Goal: Transaction & Acquisition: Purchase product/service

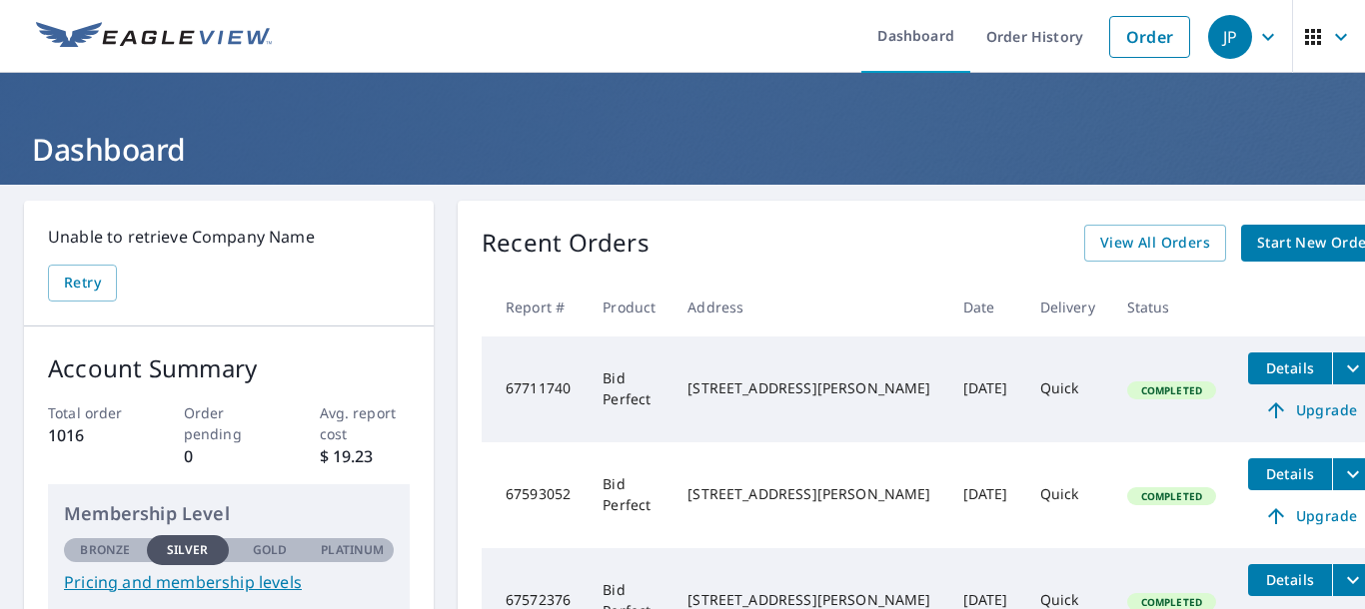
click at [1257, 241] on span "Start New Order" at bounding box center [1315, 243] width 116 height 25
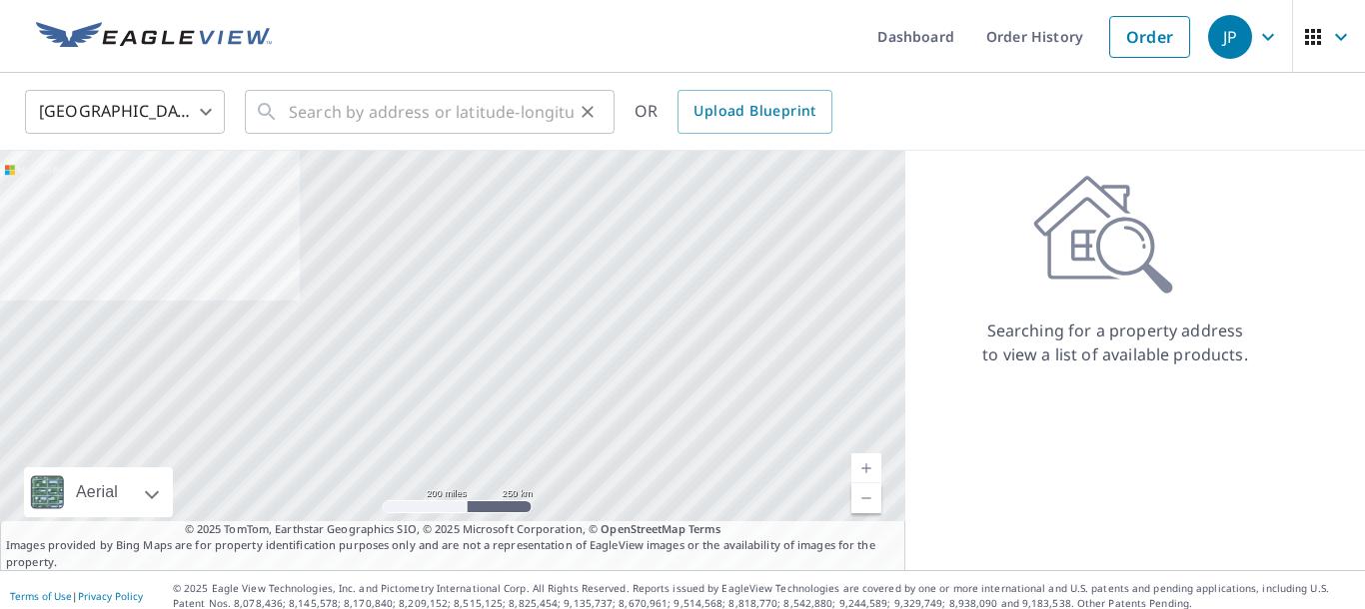
click at [338, 118] on input "text" at bounding box center [431, 112] width 285 height 56
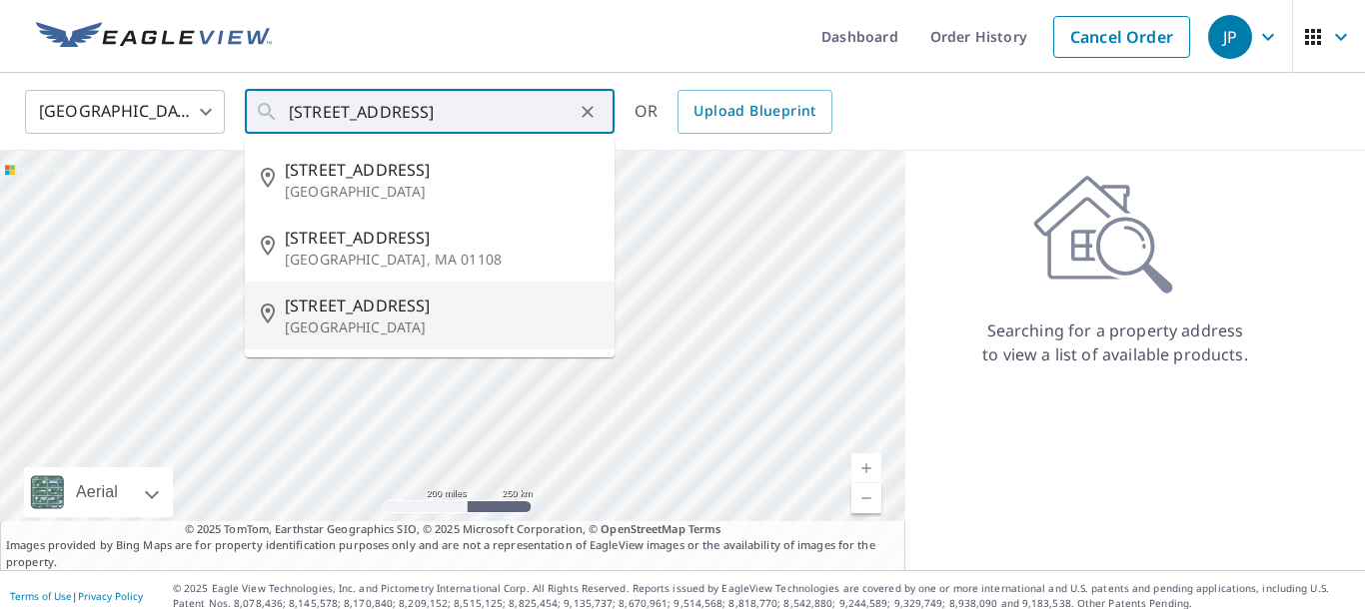
click at [368, 323] on p "[GEOGRAPHIC_DATA]" at bounding box center [442, 328] width 314 height 20
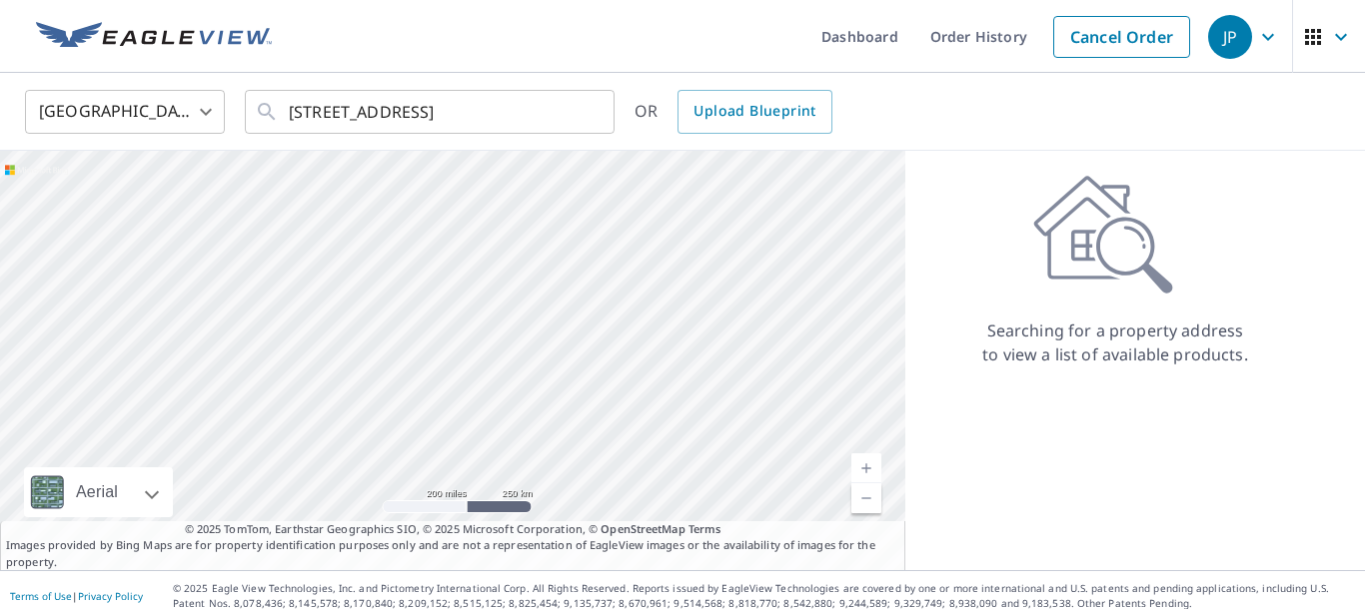
type input "[STREET_ADDRESS]"
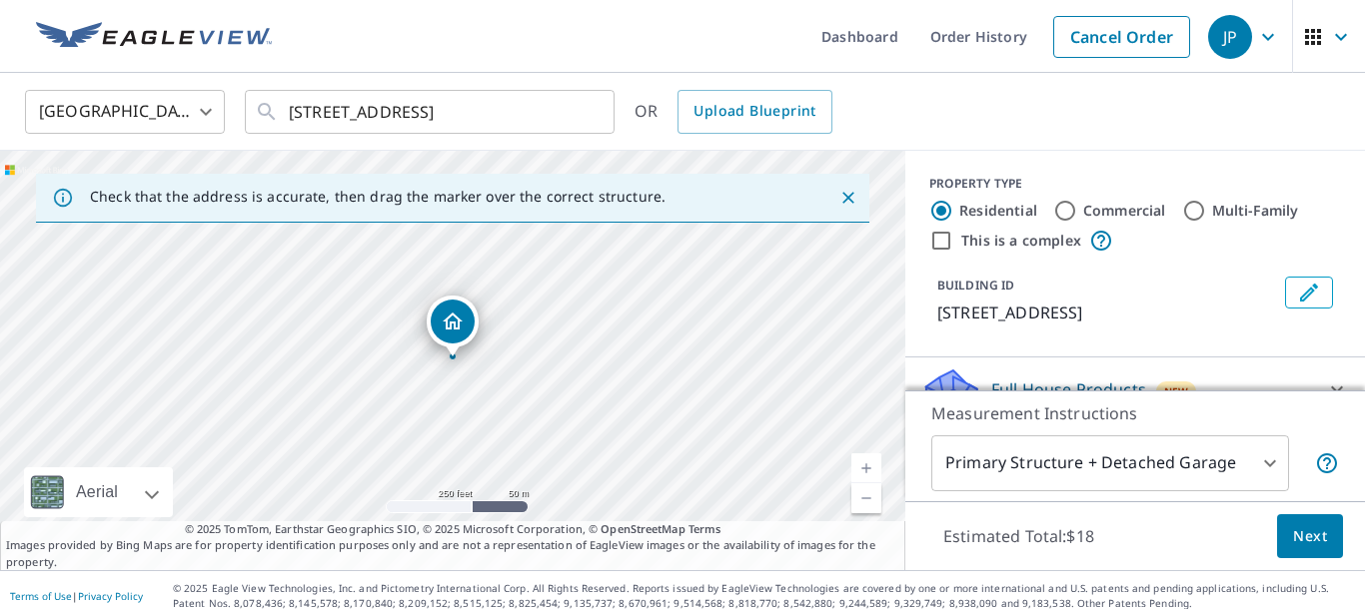
click at [1315, 540] on span "Next" at bounding box center [1310, 537] width 34 height 25
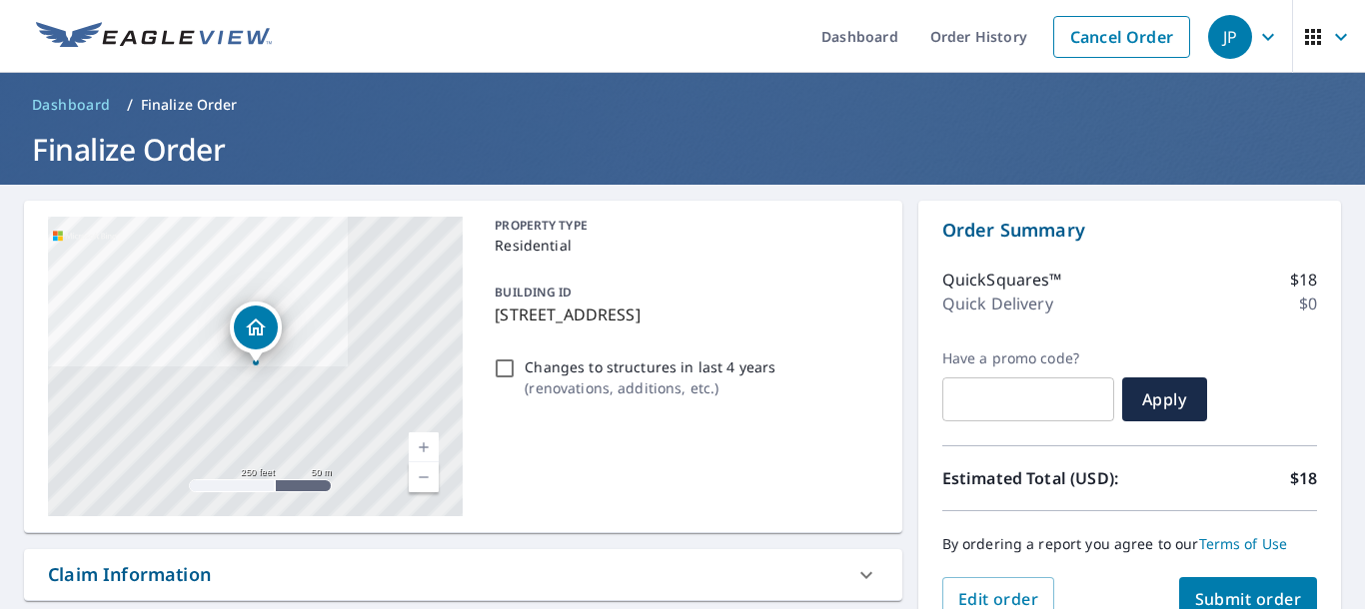
click at [1258, 591] on span "Submit order" at bounding box center [1248, 599] width 107 height 22
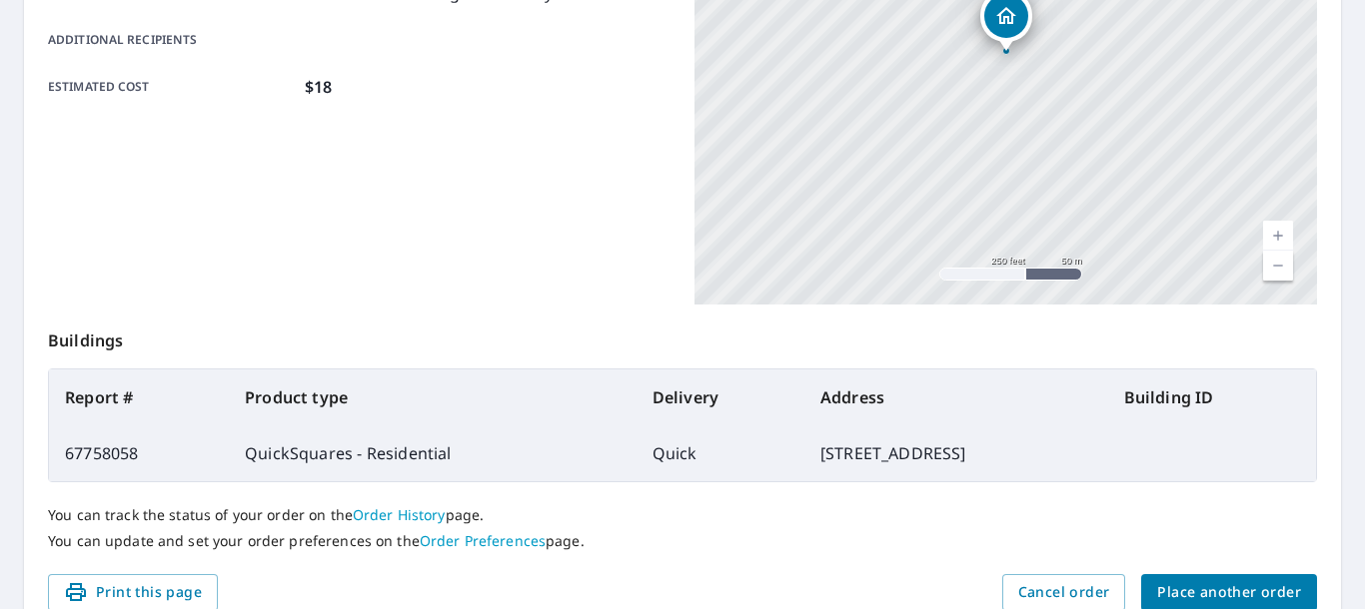
scroll to position [566, 0]
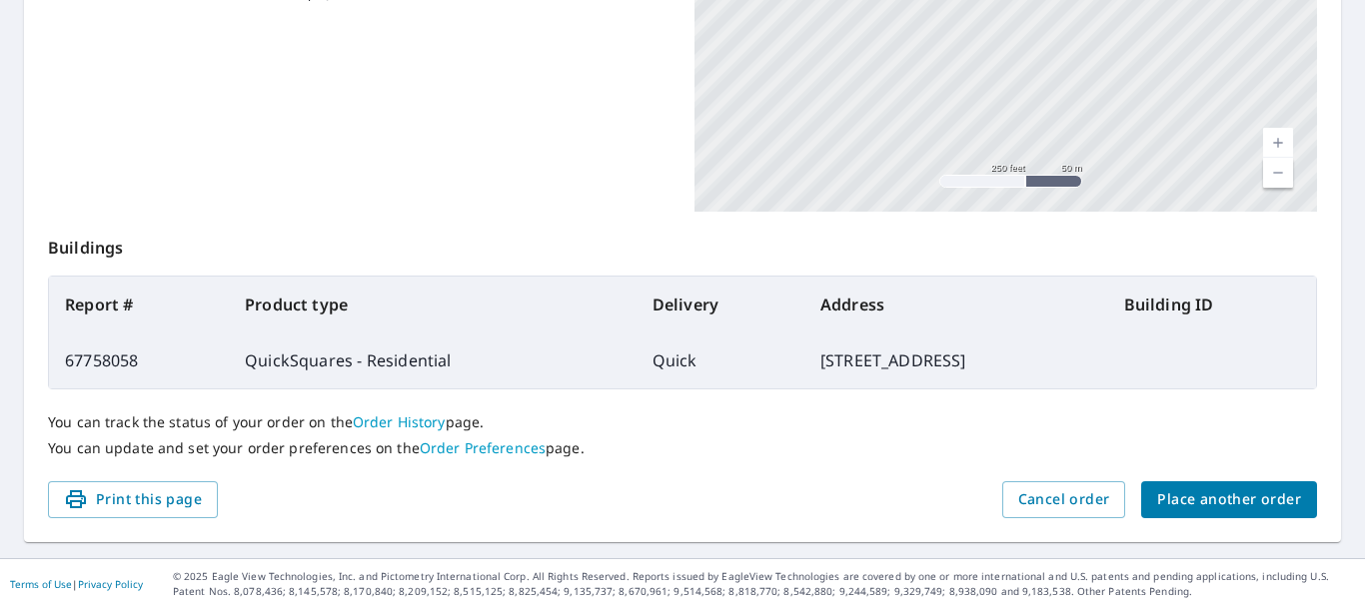
click at [1240, 495] on span "Place another order" at bounding box center [1229, 500] width 144 height 25
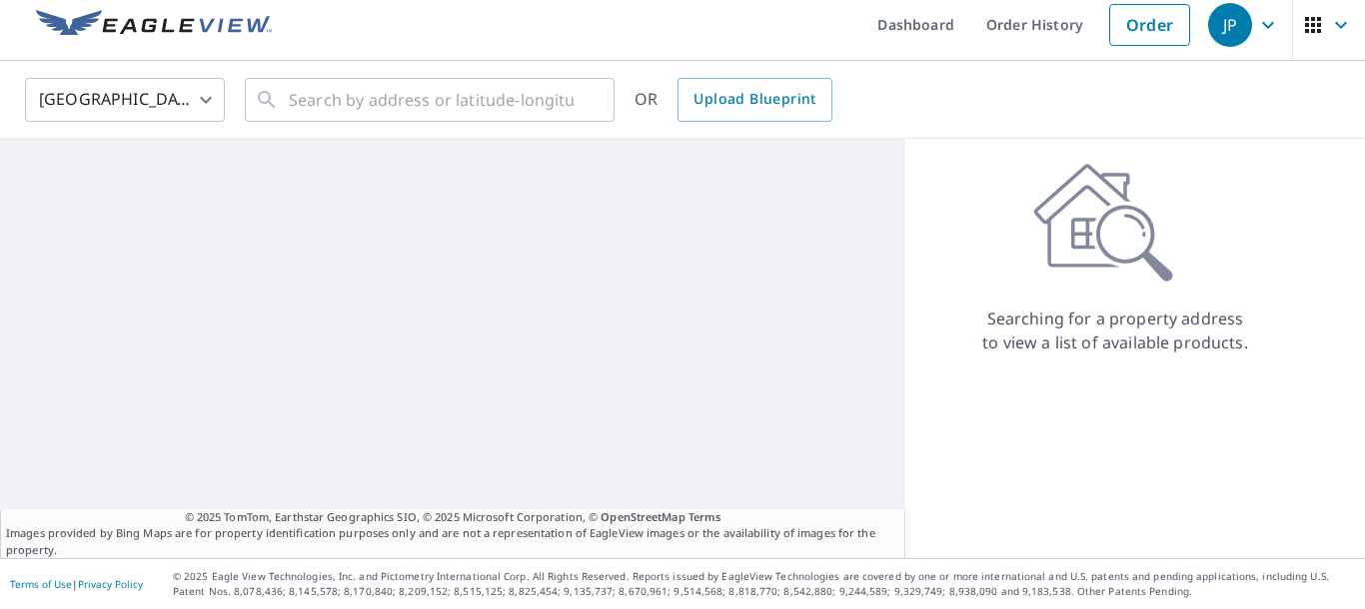
scroll to position [12, 0]
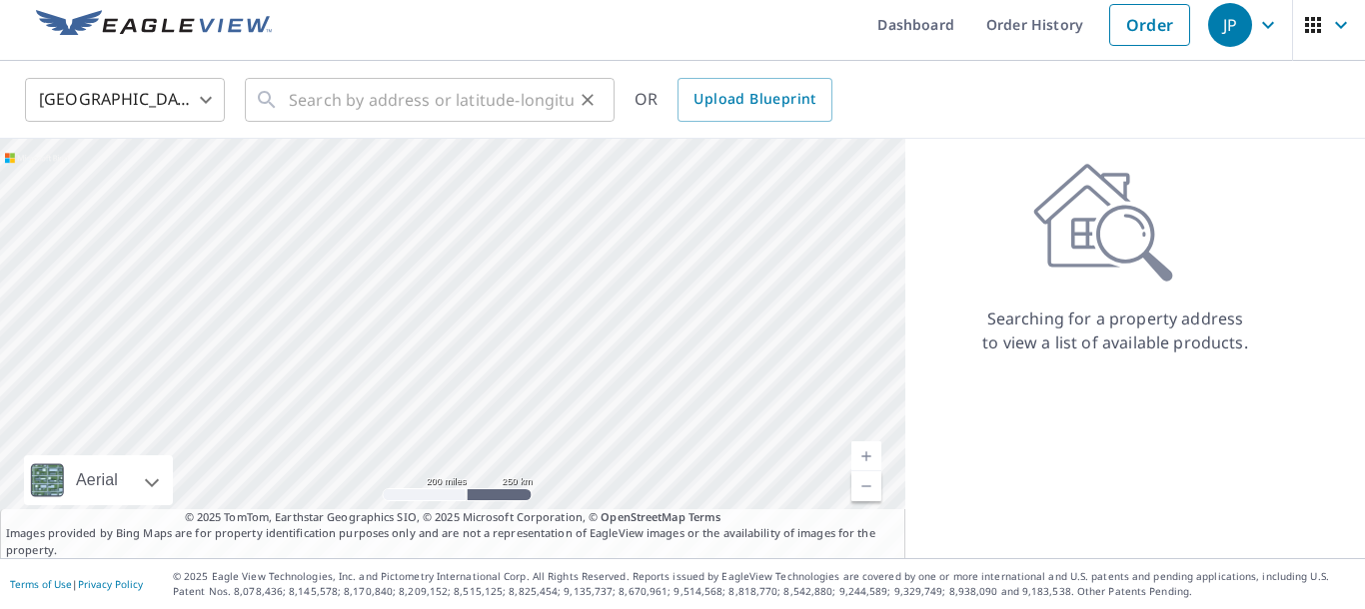
click at [451, 97] on input "text" at bounding box center [431, 100] width 285 height 56
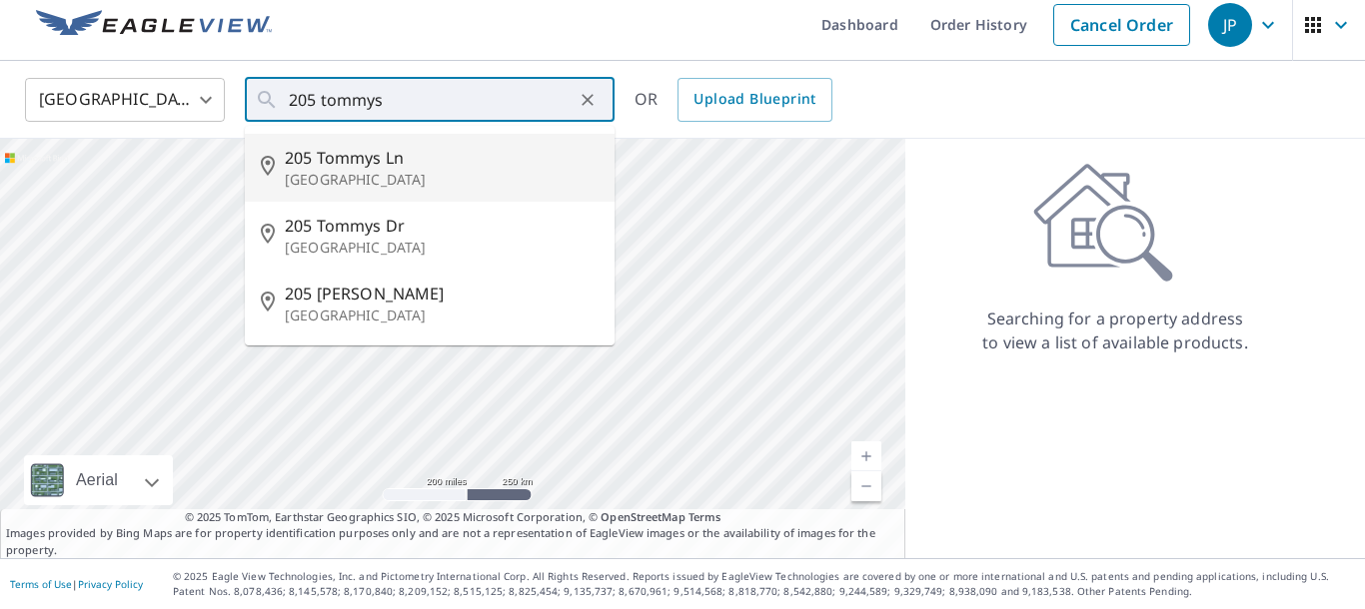
click at [344, 161] on span "205 Tommys Ln" at bounding box center [442, 158] width 314 height 24
type input "[STREET_ADDRESS]"
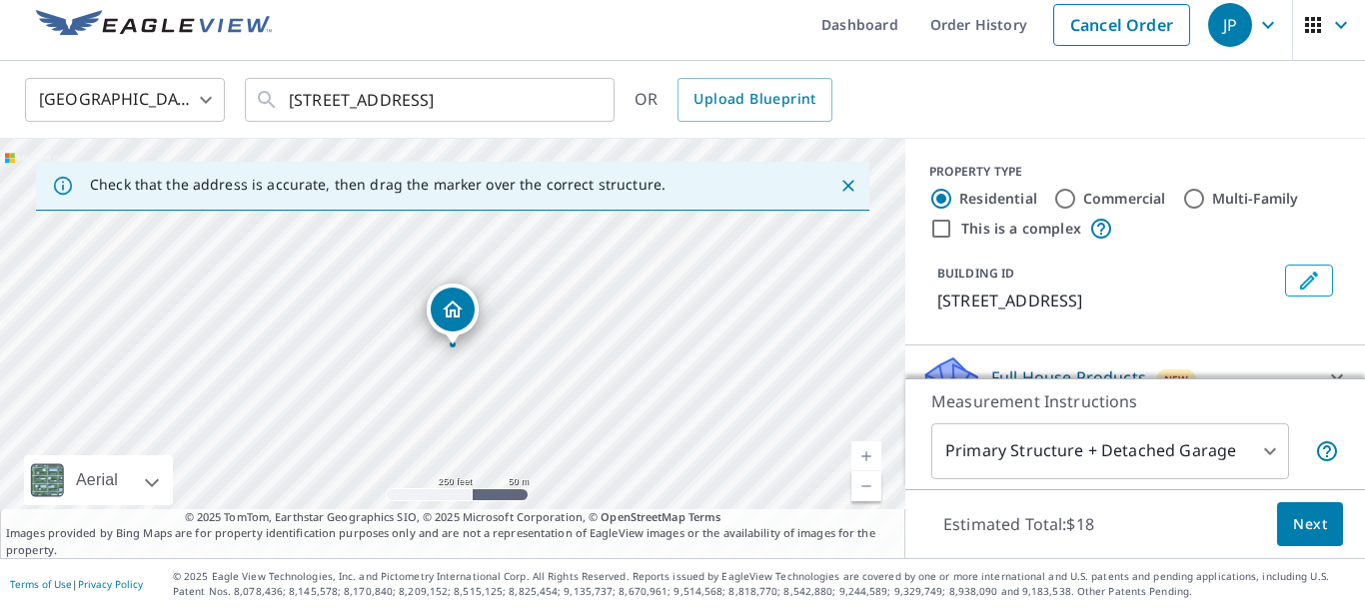
click at [1314, 525] on span "Next" at bounding box center [1310, 525] width 34 height 25
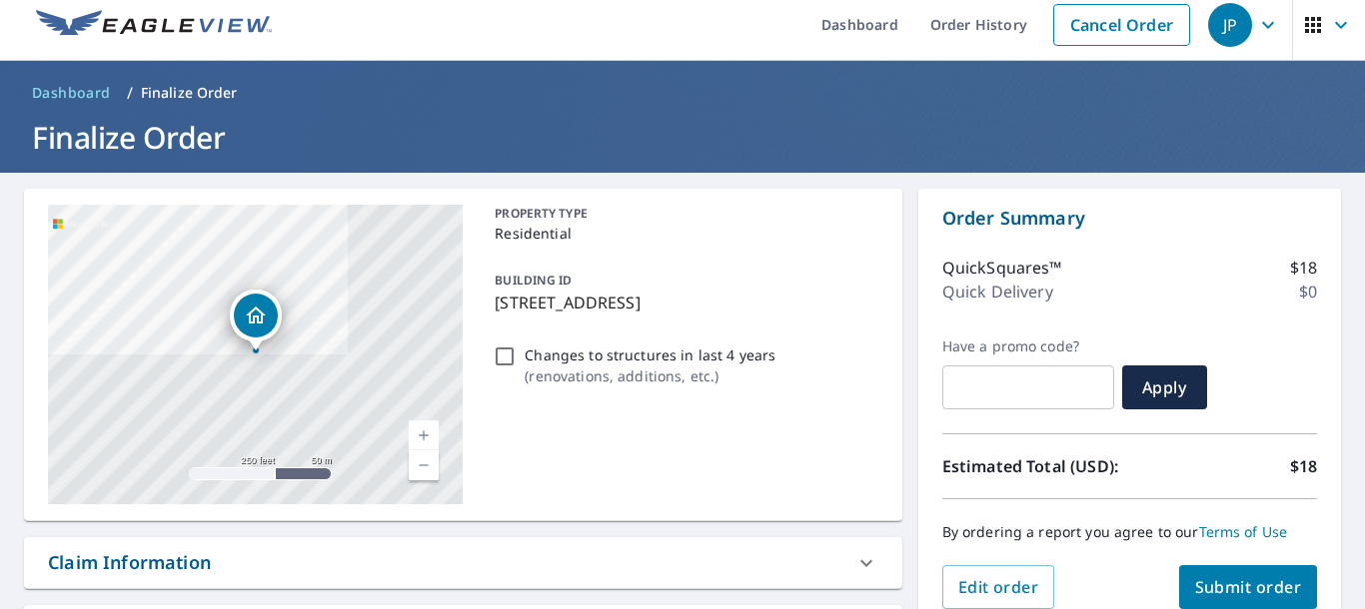
click at [1239, 588] on span "Submit order" at bounding box center [1248, 587] width 107 height 22
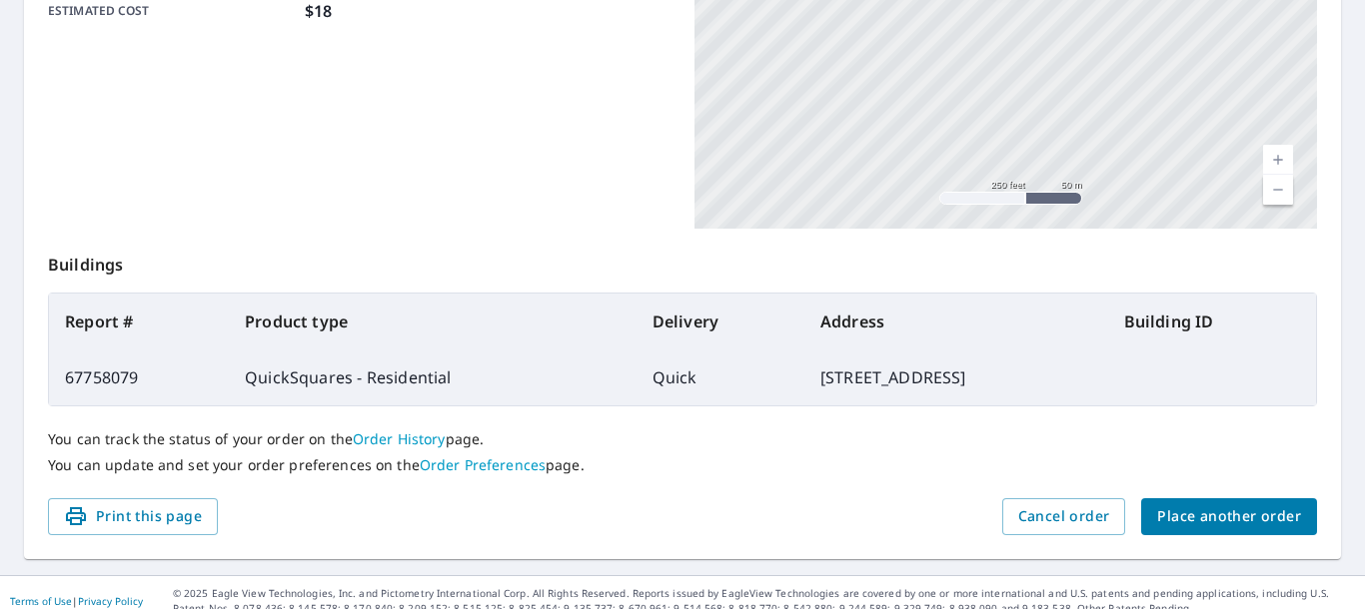
scroll to position [566, 0]
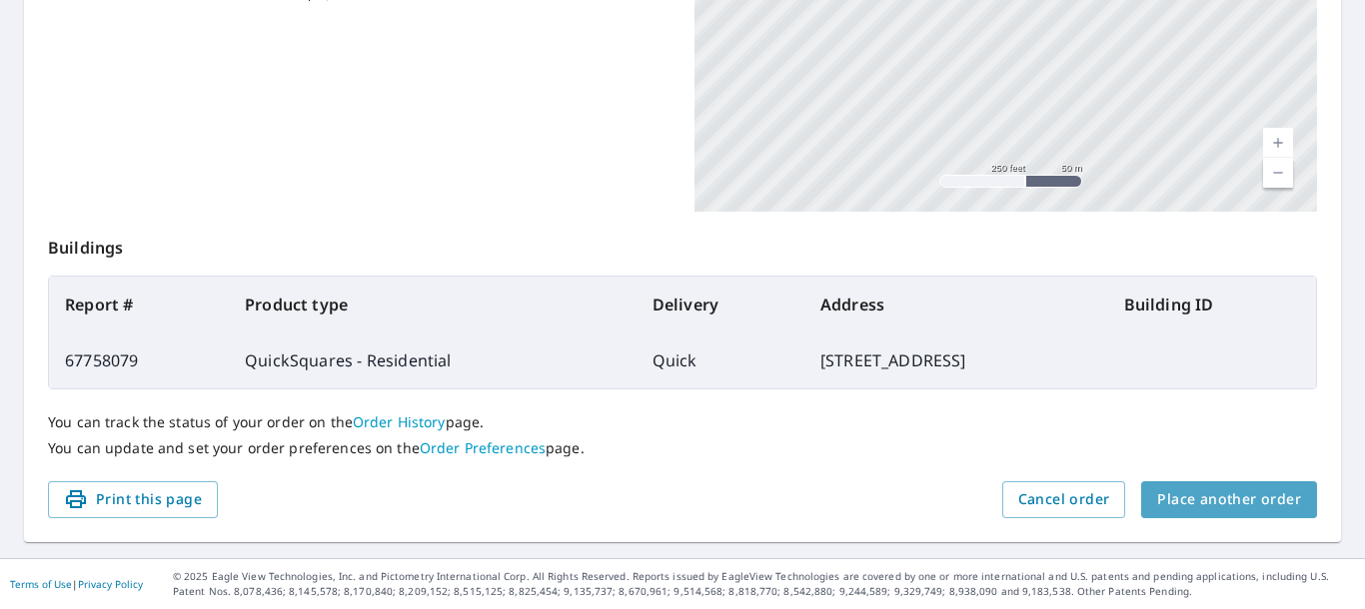
click at [1259, 499] on span "Place another order" at bounding box center [1229, 500] width 144 height 25
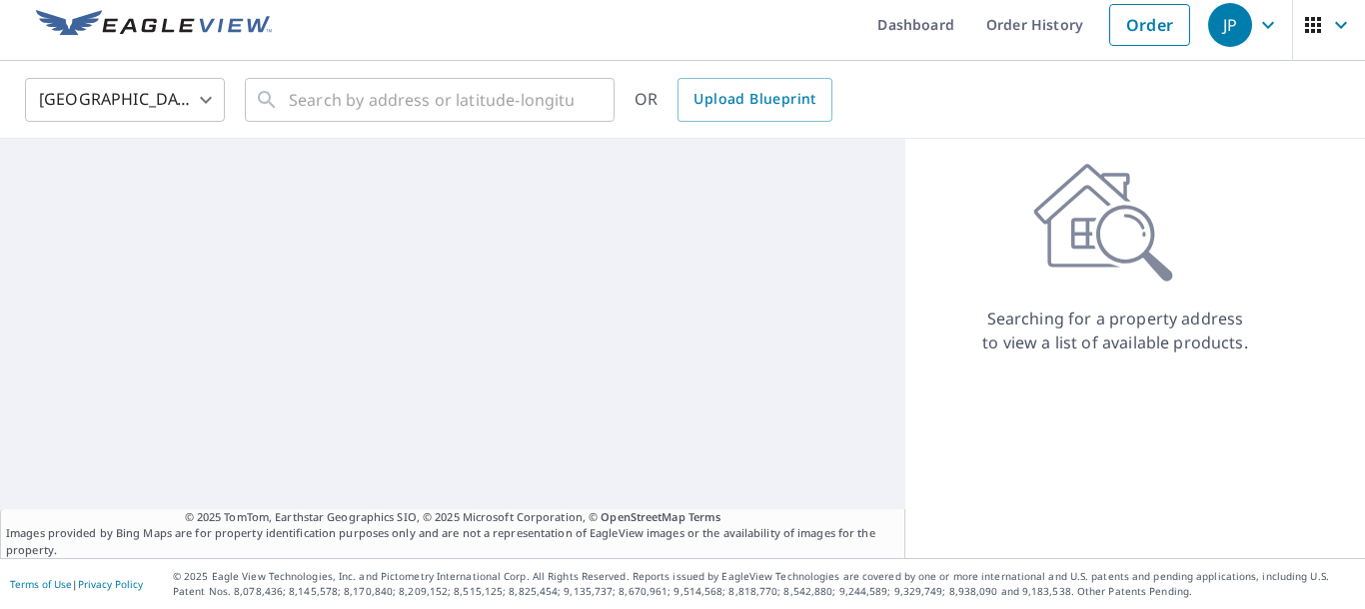
scroll to position [12, 0]
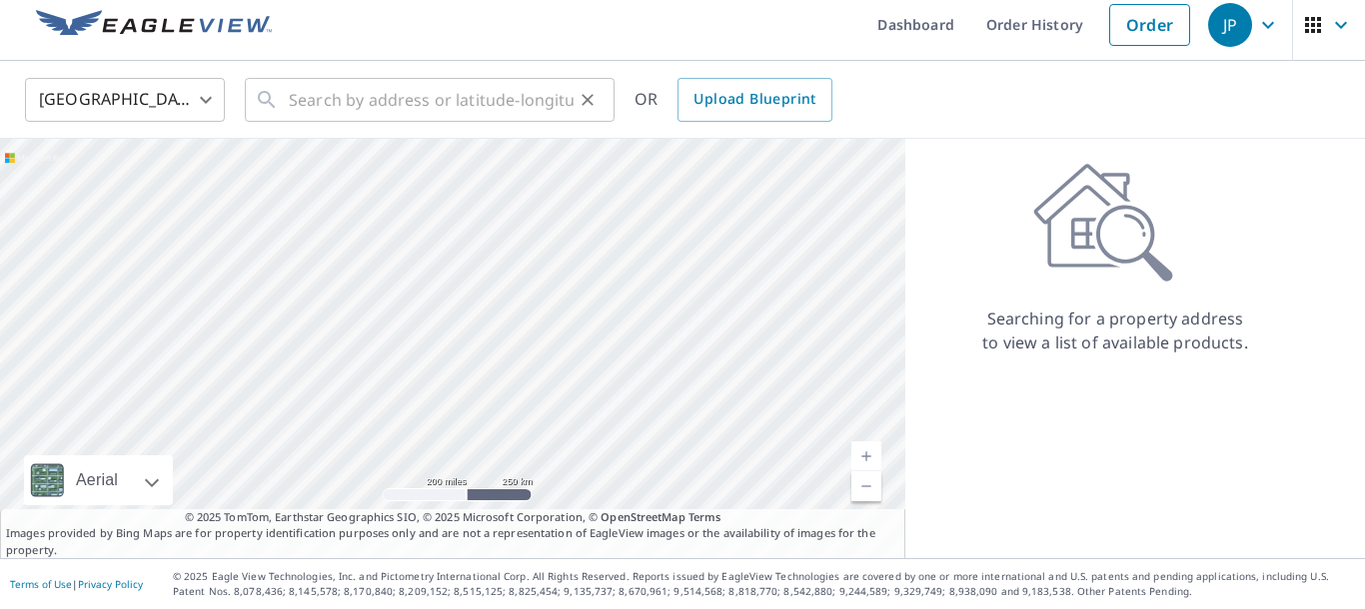
click at [372, 98] on input "text" at bounding box center [431, 100] width 285 height 56
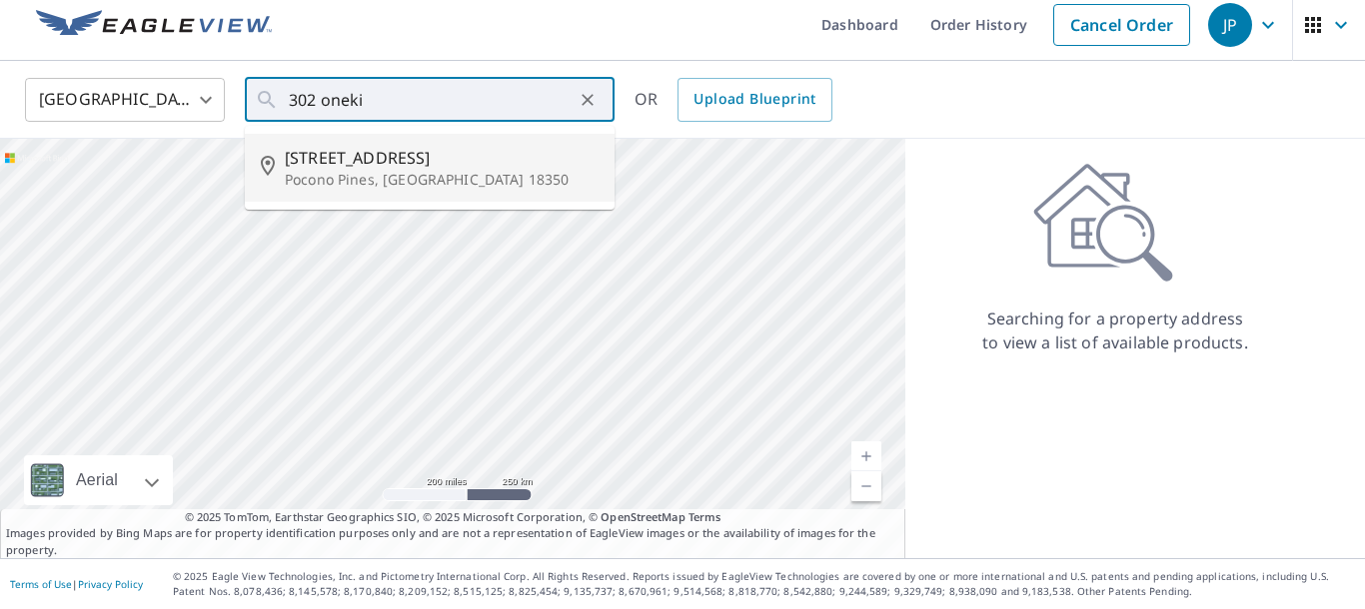
click at [341, 166] on span "[STREET_ADDRESS]" at bounding box center [442, 158] width 314 height 24
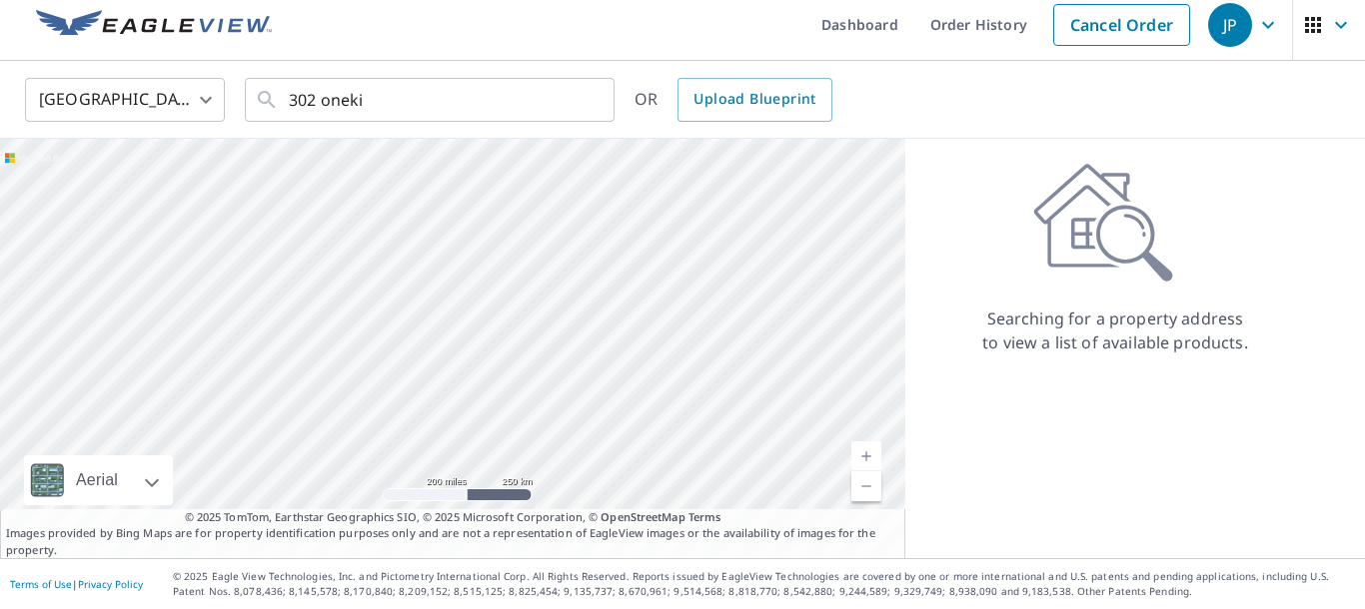
type input "[STREET_ADDRESS]"
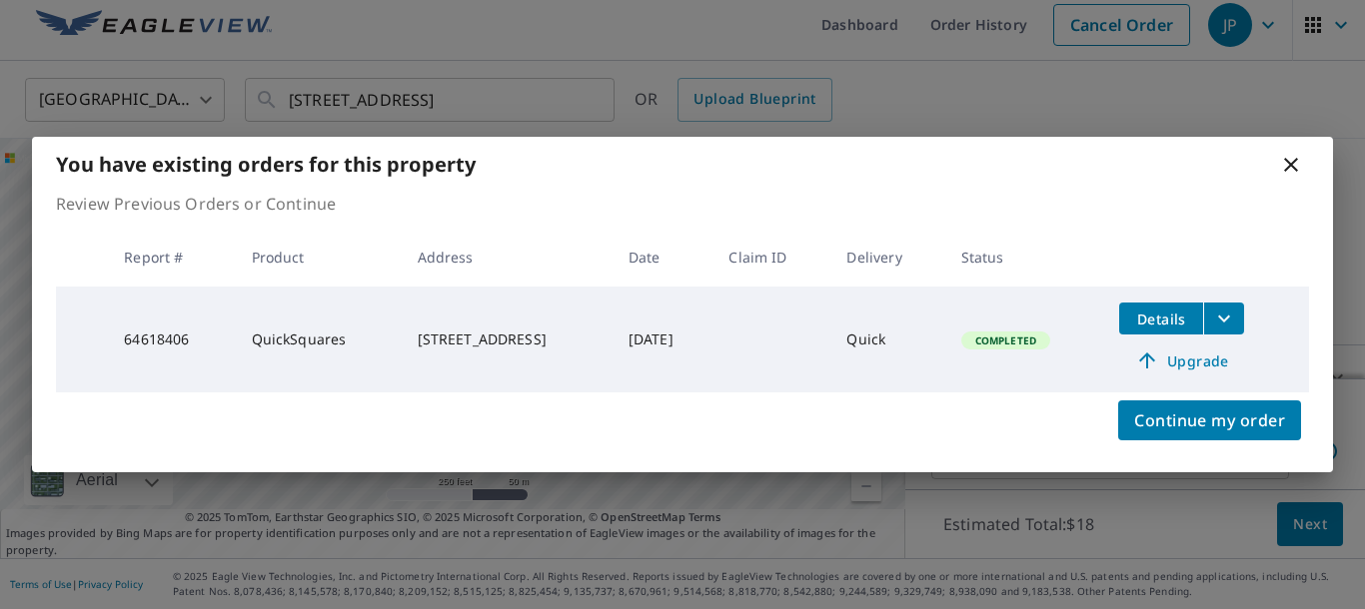
click at [1236, 315] on icon "filesDropdownBtn-64618406" at bounding box center [1224, 319] width 24 height 24
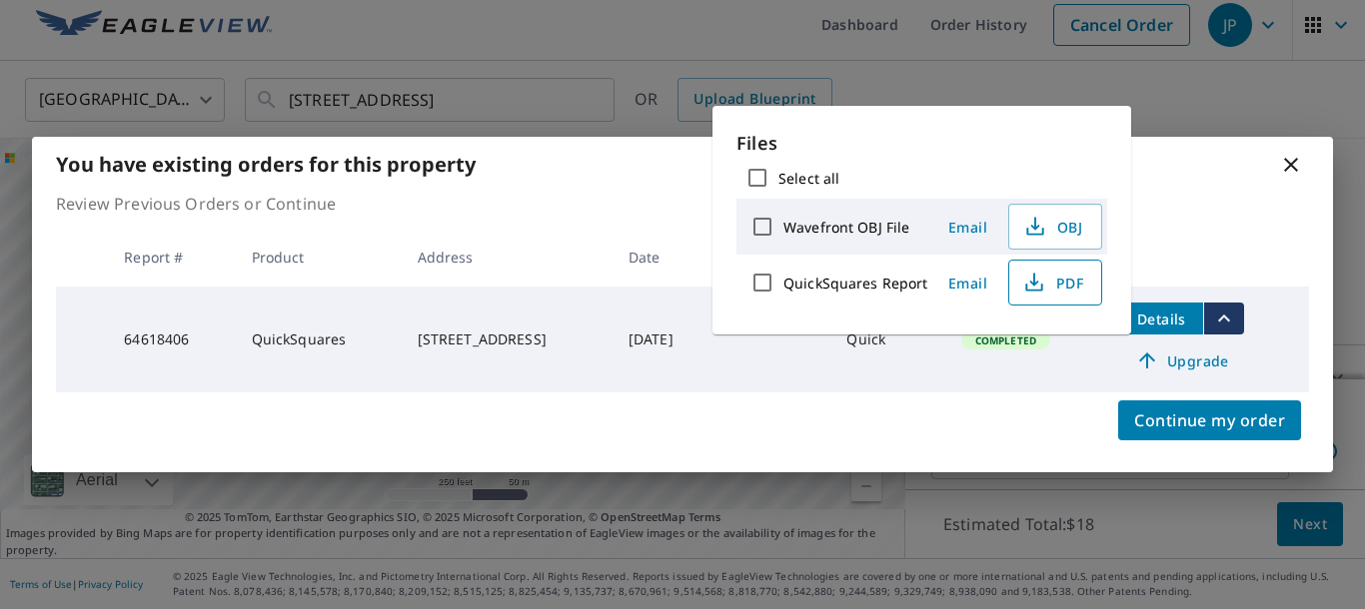
click at [1066, 286] on span "PDF" at bounding box center [1053, 283] width 64 height 24
click at [1292, 160] on icon at bounding box center [1291, 165] width 24 height 24
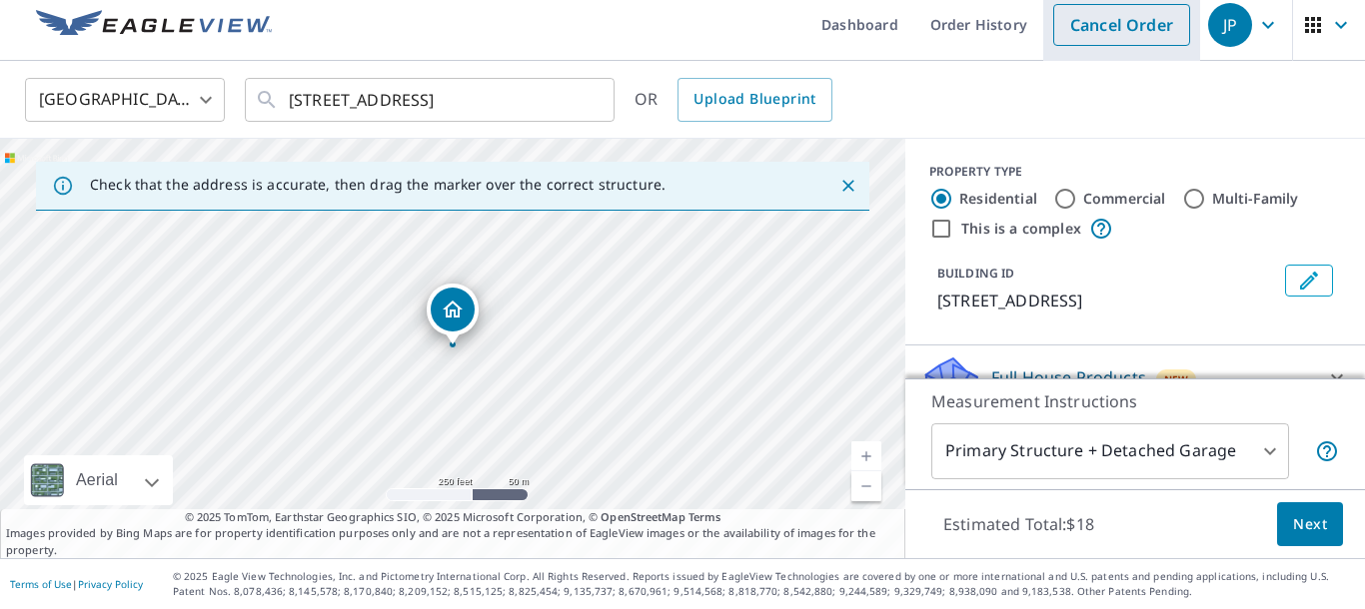
click at [1133, 24] on link "Cancel Order" at bounding box center [1121, 25] width 137 height 42
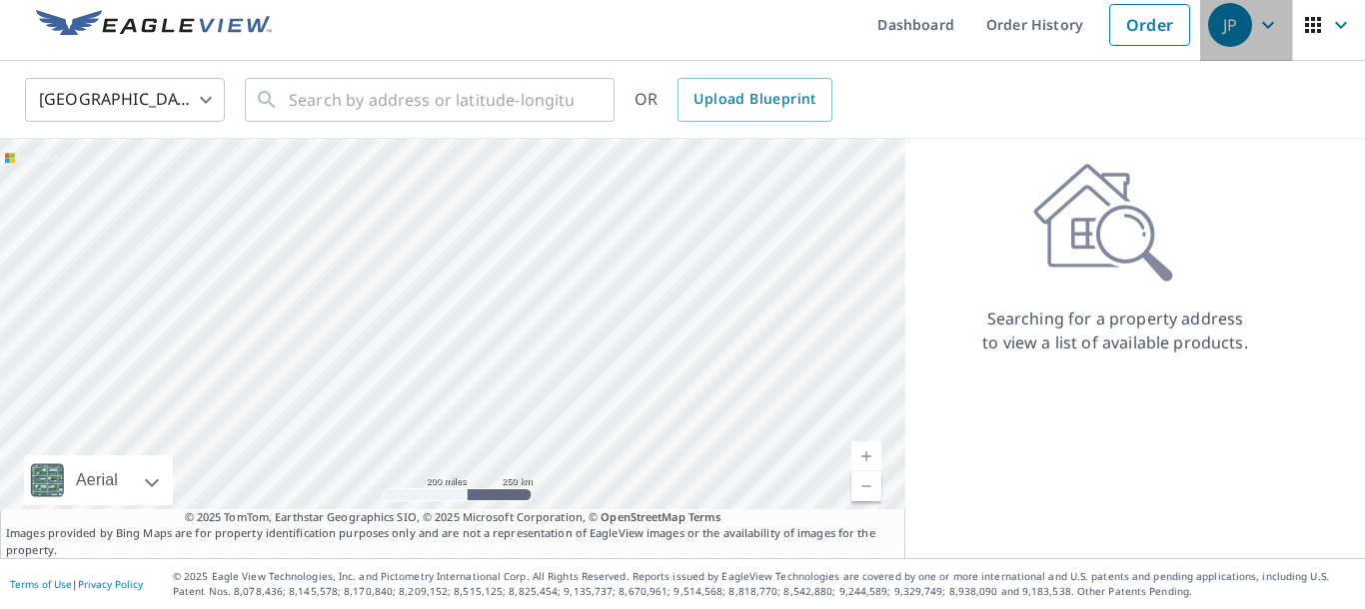
click at [1219, 22] on div "JP" at bounding box center [1230, 25] width 44 height 44
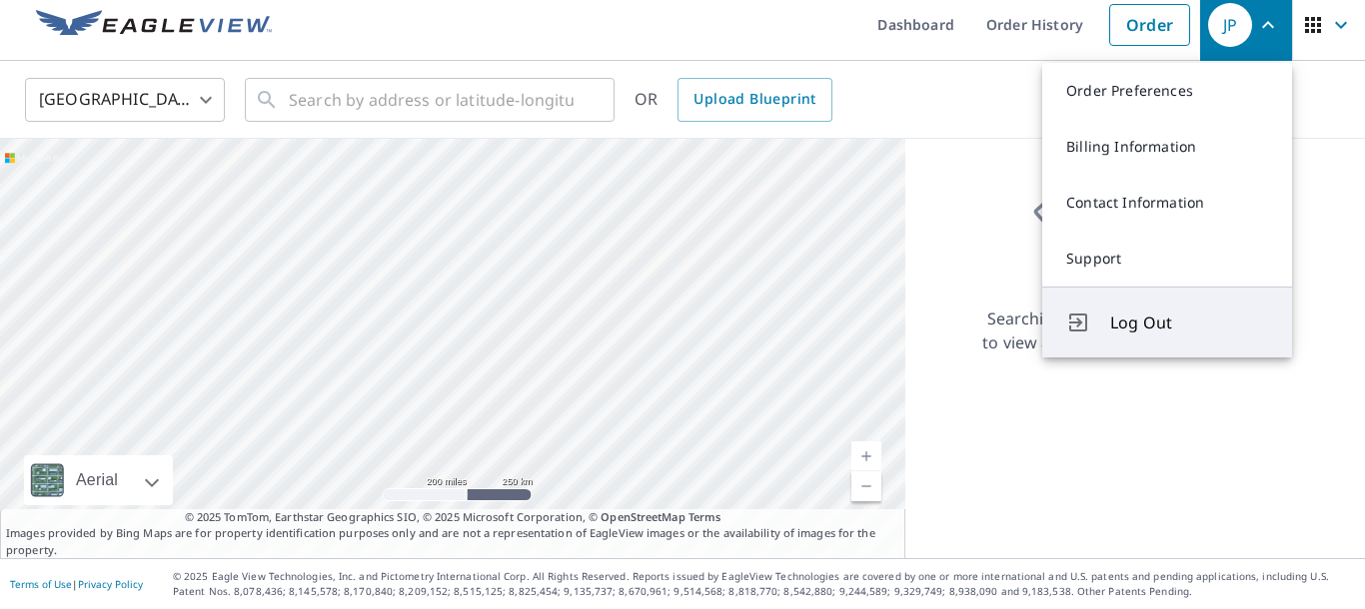
click at [1139, 320] on span "Log Out" at bounding box center [1189, 323] width 158 height 24
